Goal: Information Seeking & Learning: Learn about a topic

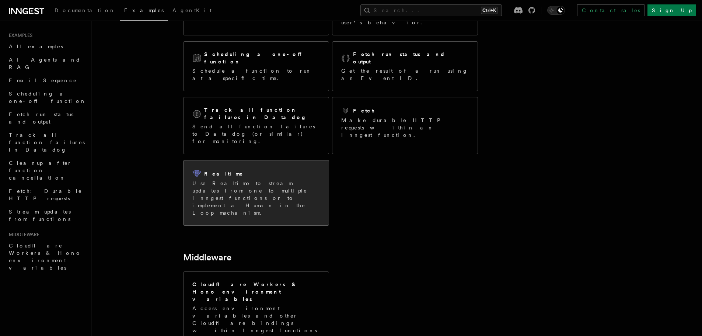
scroll to position [111, 0]
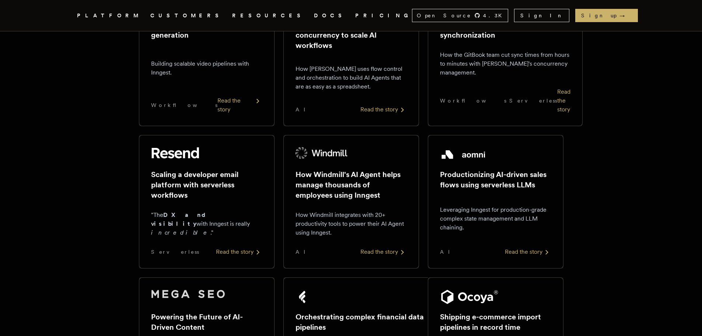
scroll to position [147, 0]
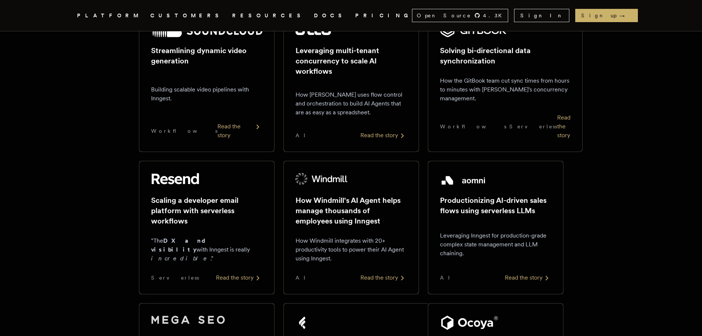
click at [330, 17] on icon "Global" at bounding box center [355, 43] width 50 height 65
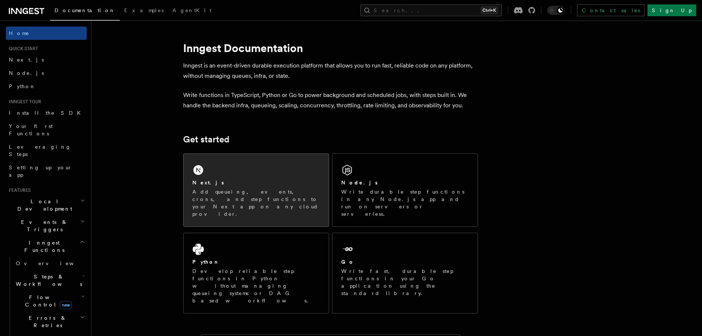
click at [216, 178] on div "Next.js Add queueing, events, crons, and step functions to your Next app on any…" at bounding box center [256, 190] width 145 height 73
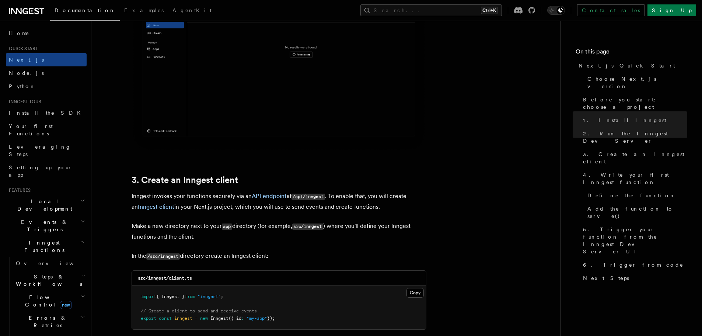
scroll to position [848, 0]
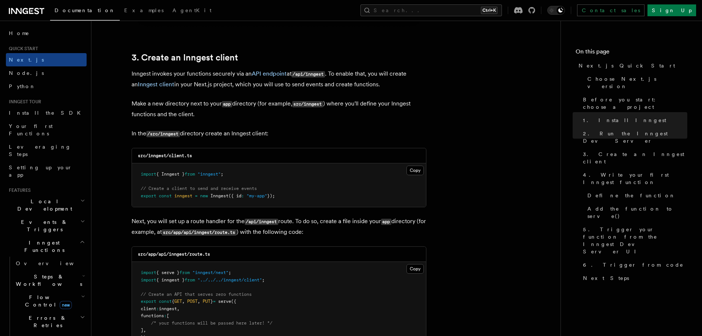
click at [52, 236] on h2 "Inngest Functions" at bounding box center [46, 246] width 81 height 21
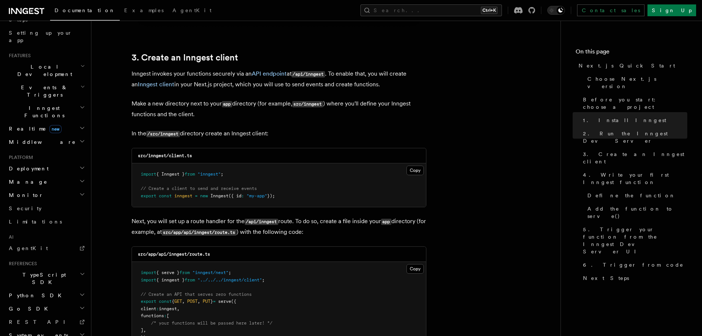
scroll to position [147, 0]
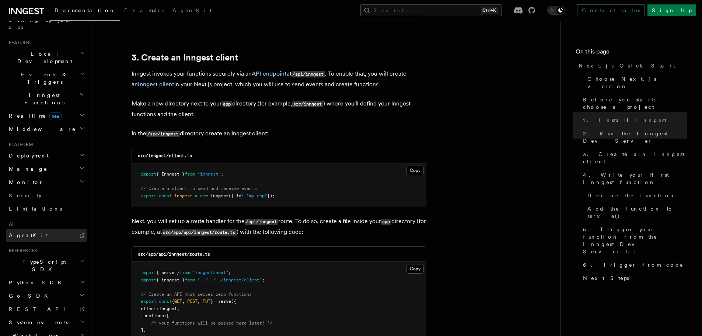
click at [37, 229] on link "AgentKit" at bounding box center [46, 235] width 81 height 13
